Goal: Information Seeking & Learning: Learn about a topic

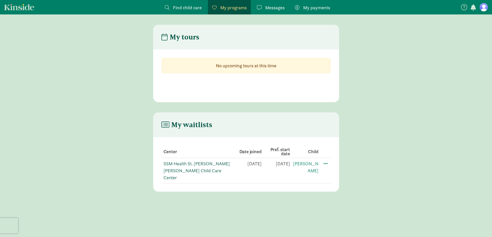
click at [185, 164] on link "SSM Health St. [PERSON_NAME] [PERSON_NAME] Child Care Center" at bounding box center [196, 171] width 66 height 20
click at [192, 161] on link "SSM Health St. [PERSON_NAME] [PERSON_NAME] Child Care Center" at bounding box center [196, 171] width 66 height 20
click at [325, 163] on span at bounding box center [325, 163] width 6 height 6
click at [407, 144] on main "My waitlists Center Date joined Pref. start date Child SSM Health St. [PERSON_N…" at bounding box center [246, 152] width 492 height 79
click at [288, 129] on header "My waitlists" at bounding box center [246, 125] width 186 height 25
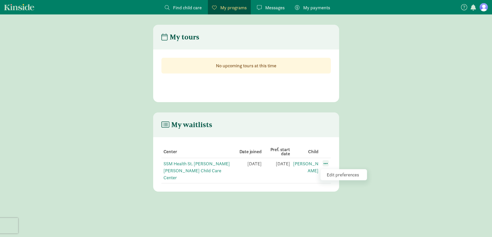
click at [326, 163] on span at bounding box center [325, 163] width 6 height 6
click at [279, 6] on span "Messages" at bounding box center [274, 7] width 19 height 7
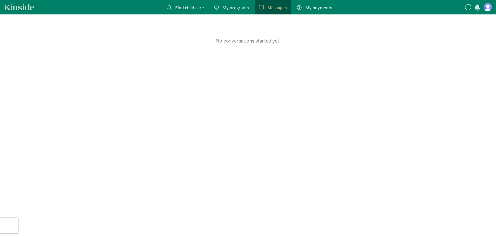
click at [230, 4] on span "My programs" at bounding box center [235, 7] width 26 height 7
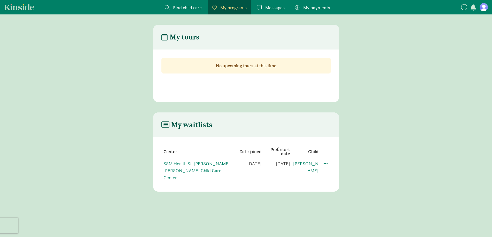
click at [364, 125] on main "My waitlists Center Date joined Pref. start date Child SSM Health St. Clare Tom…" at bounding box center [246, 152] width 492 height 79
click at [233, 167] on td "SSM Health St. [PERSON_NAME] [PERSON_NAME] Child Care Center" at bounding box center [247, 170] width 28 height 25
click at [203, 164] on link "SSM Health St. [PERSON_NAME] [PERSON_NAME] Child Care Center" at bounding box center [196, 171] width 66 height 20
click at [193, 168] on link "SSM Health St. [PERSON_NAME] [PERSON_NAME] Child Care Center" at bounding box center [196, 171] width 66 height 20
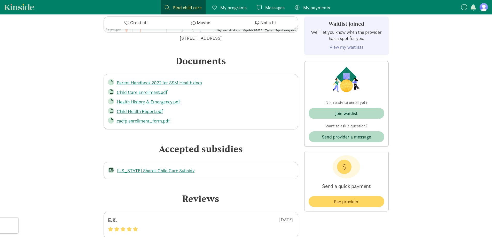
scroll to position [1058, 0]
click at [154, 89] on link "Child Care Enrollment.pdf" at bounding box center [142, 92] width 51 height 6
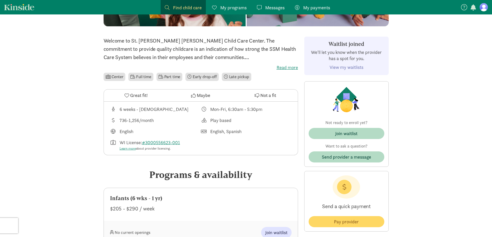
scroll to position [26, 0]
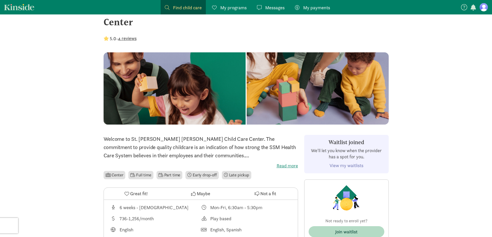
click at [355, 163] on link "View my waitlists" at bounding box center [346, 166] width 34 height 6
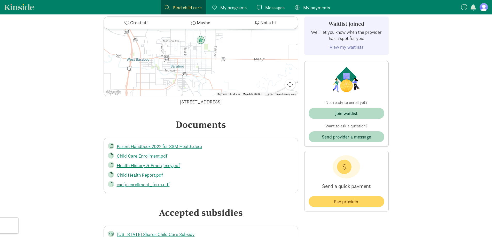
scroll to position [1032, 0]
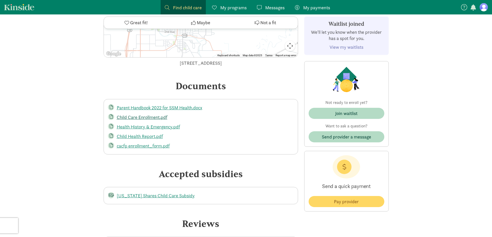
click at [142, 114] on link "Child Care Enrollment.pdf" at bounding box center [142, 117] width 51 height 6
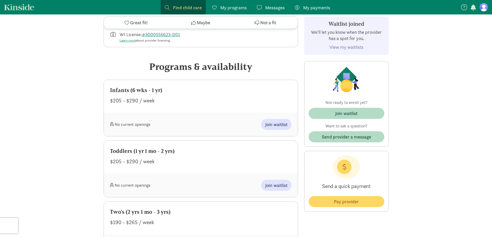
scroll to position [240, 0]
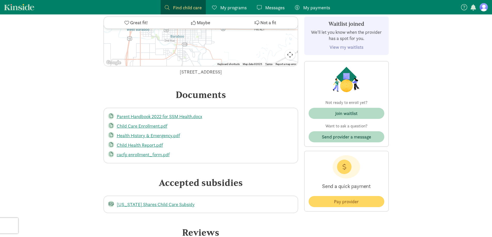
scroll to position [1092, 0]
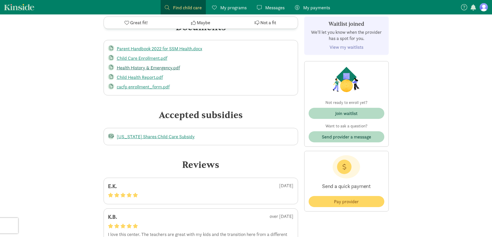
click at [155, 65] on link "Health History & Emergency.pdf" at bounding box center [148, 68] width 63 height 6
click at [135, 74] on link "Child Health Report.pdf" at bounding box center [140, 77] width 46 height 6
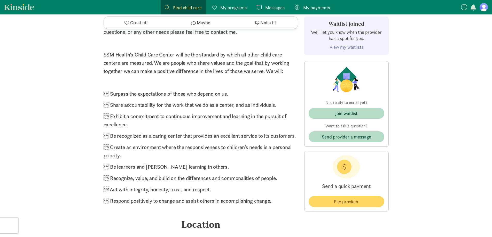
scroll to position [929, 0]
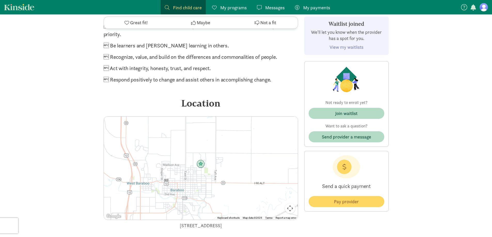
scroll to position [955, 0]
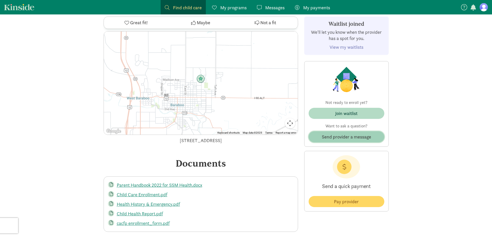
click at [355, 135] on span "Send provider a message" at bounding box center [346, 136] width 49 height 7
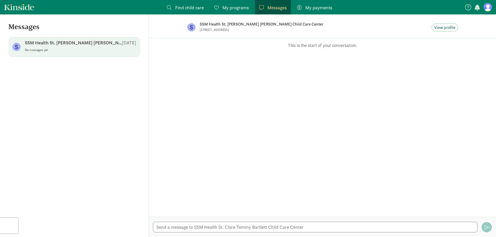
click at [444, 26] on span "View profile" at bounding box center [444, 28] width 21 height 6
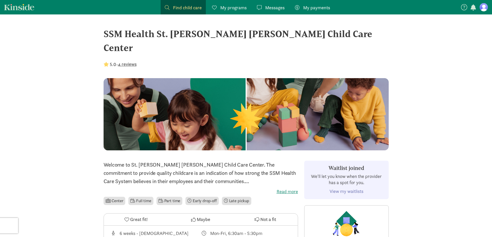
click at [285, 189] on label "Read more" at bounding box center [201, 192] width 194 height 6
click at [0, 0] on input "Read more" at bounding box center [0, 0] width 0 height 0
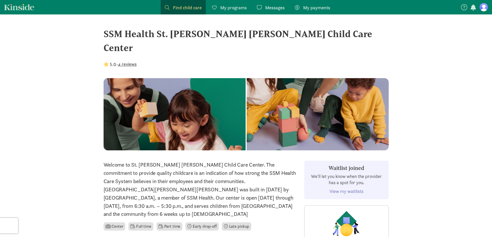
click at [274, 9] on span "Messages" at bounding box center [274, 7] width 19 height 7
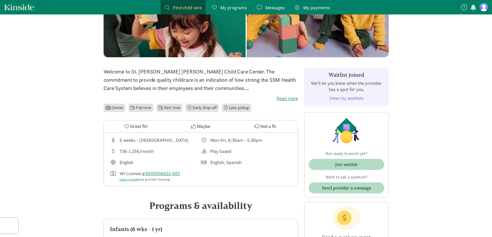
scroll to position [129, 0]
